Goal: Information Seeking & Learning: Understand process/instructions

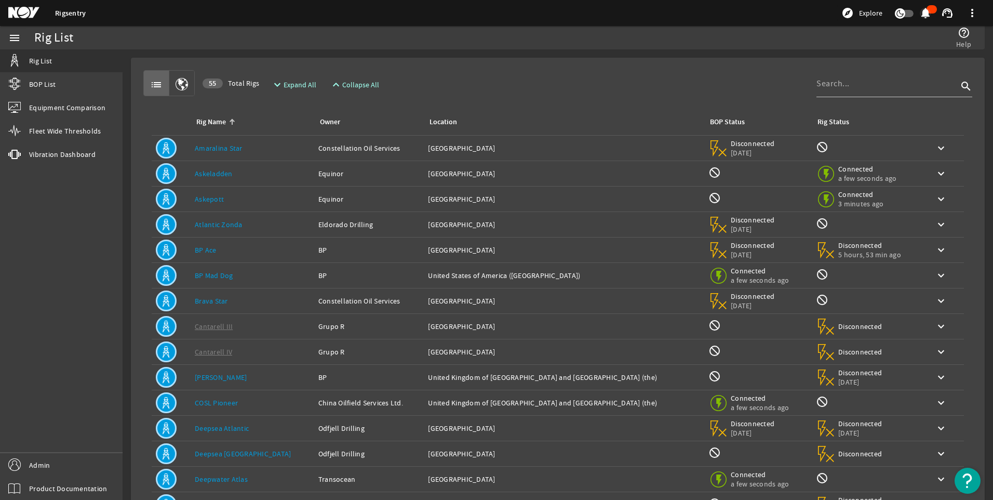
click at [930, 12] on mat-icon "notifications" at bounding box center [925, 13] width 12 height 12
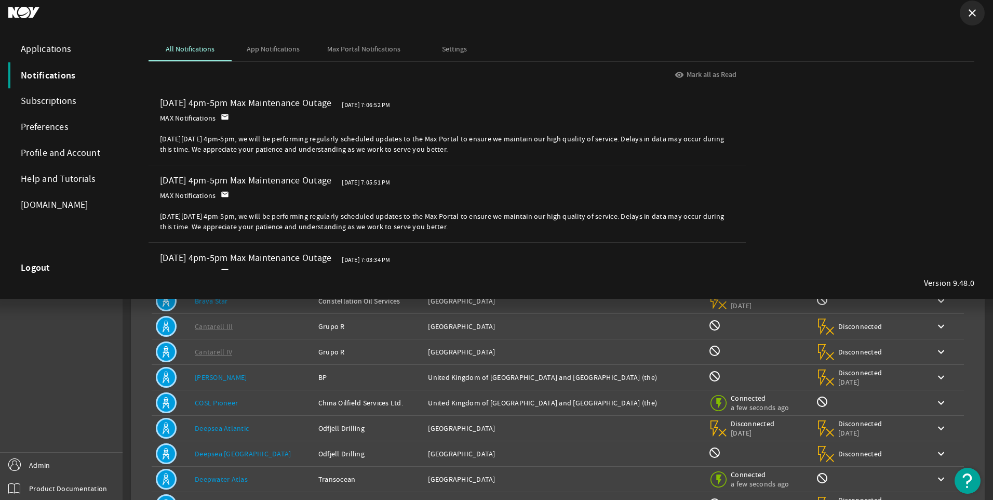
click at [972, 14] on mat-icon "close" at bounding box center [972, 13] width 12 height 12
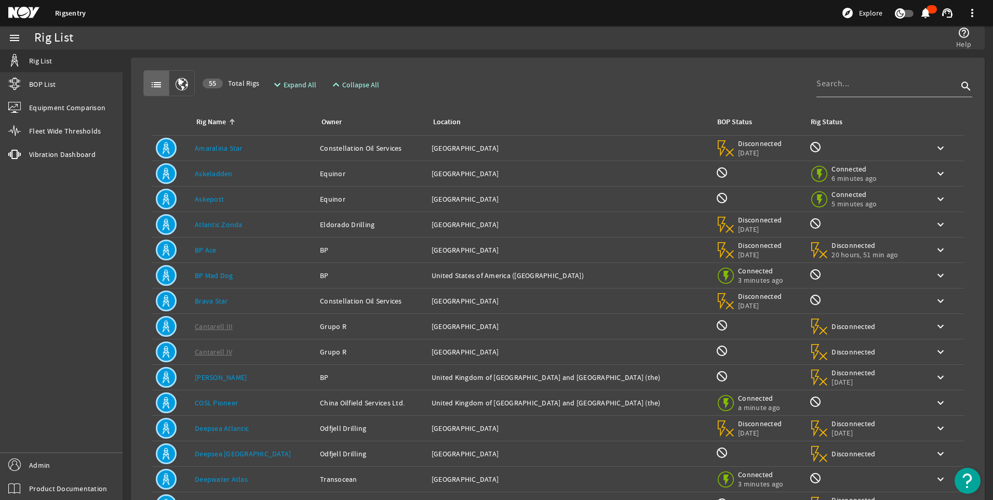
click at [684, 42] on div "help_outline Help" at bounding box center [742, 37] width 468 height 23
click at [962, 36] on mat-icon "help_outline" at bounding box center [964, 32] width 12 height 12
click at [963, 37] on mat-icon "help_outline" at bounding box center [964, 32] width 12 height 12
click at [965, 37] on mat-icon "help_outline" at bounding box center [964, 32] width 12 height 12
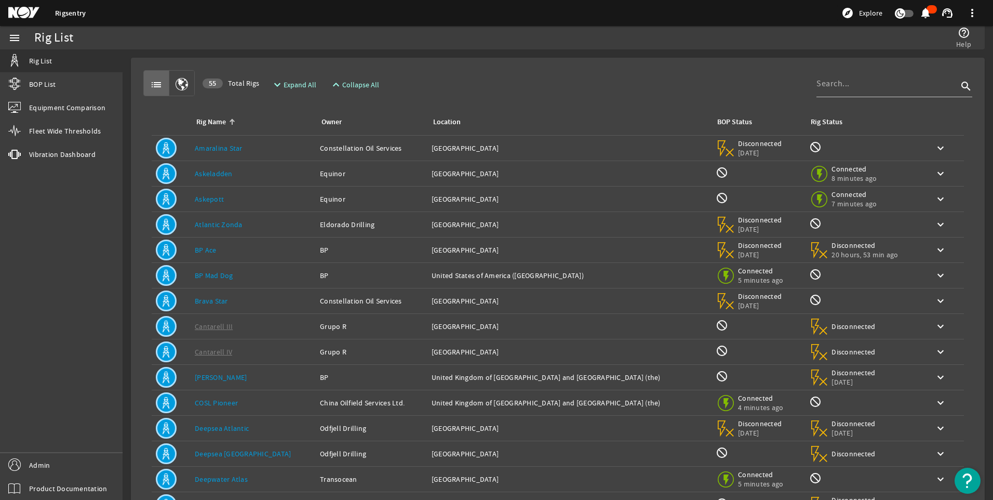
click at [961, 486] on img "Open Resource Center" at bounding box center [968, 480] width 26 height 26
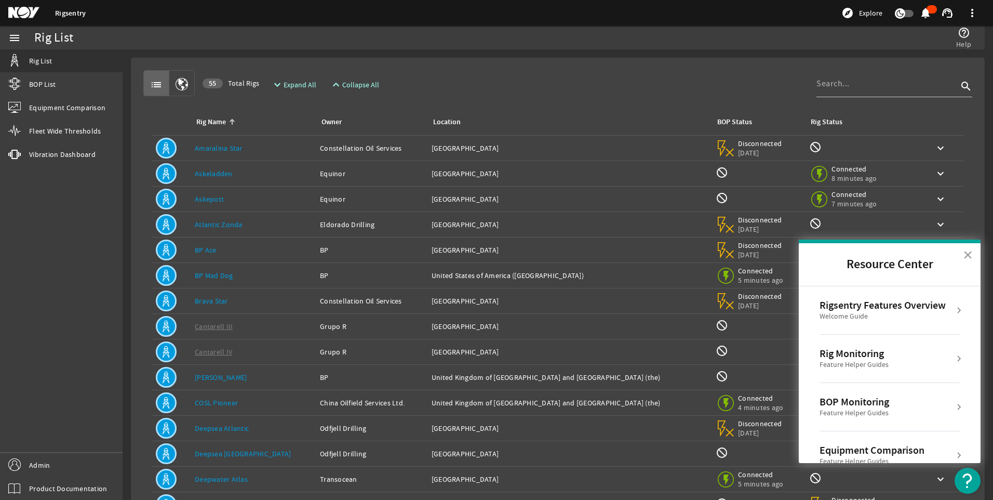
click at [970, 252] on button "×" at bounding box center [968, 254] width 10 height 17
